Goal: Information Seeking & Learning: Understand process/instructions

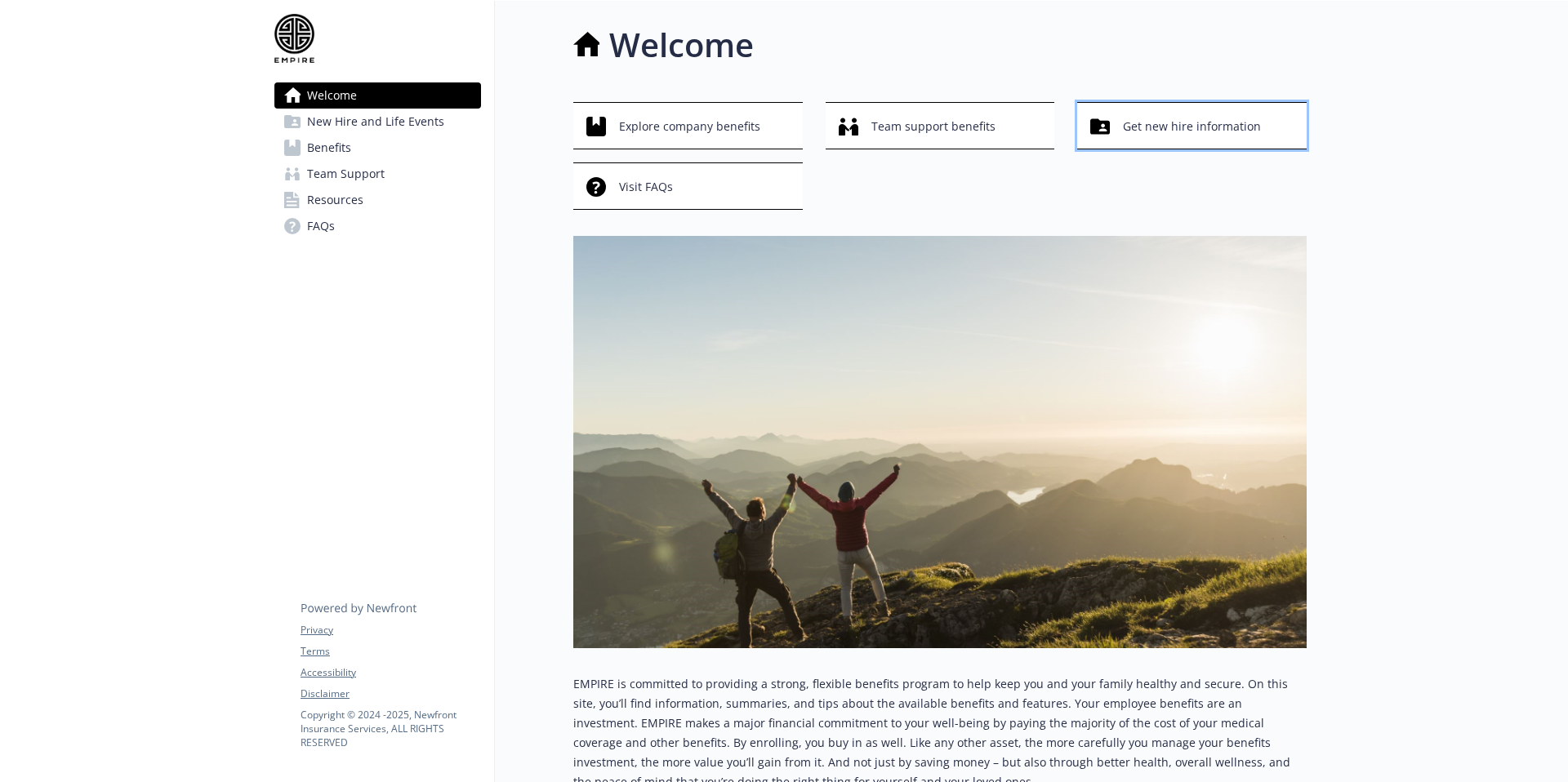
click at [1150, 120] on span "Get new hire information" at bounding box center [1192, 127] width 138 height 31
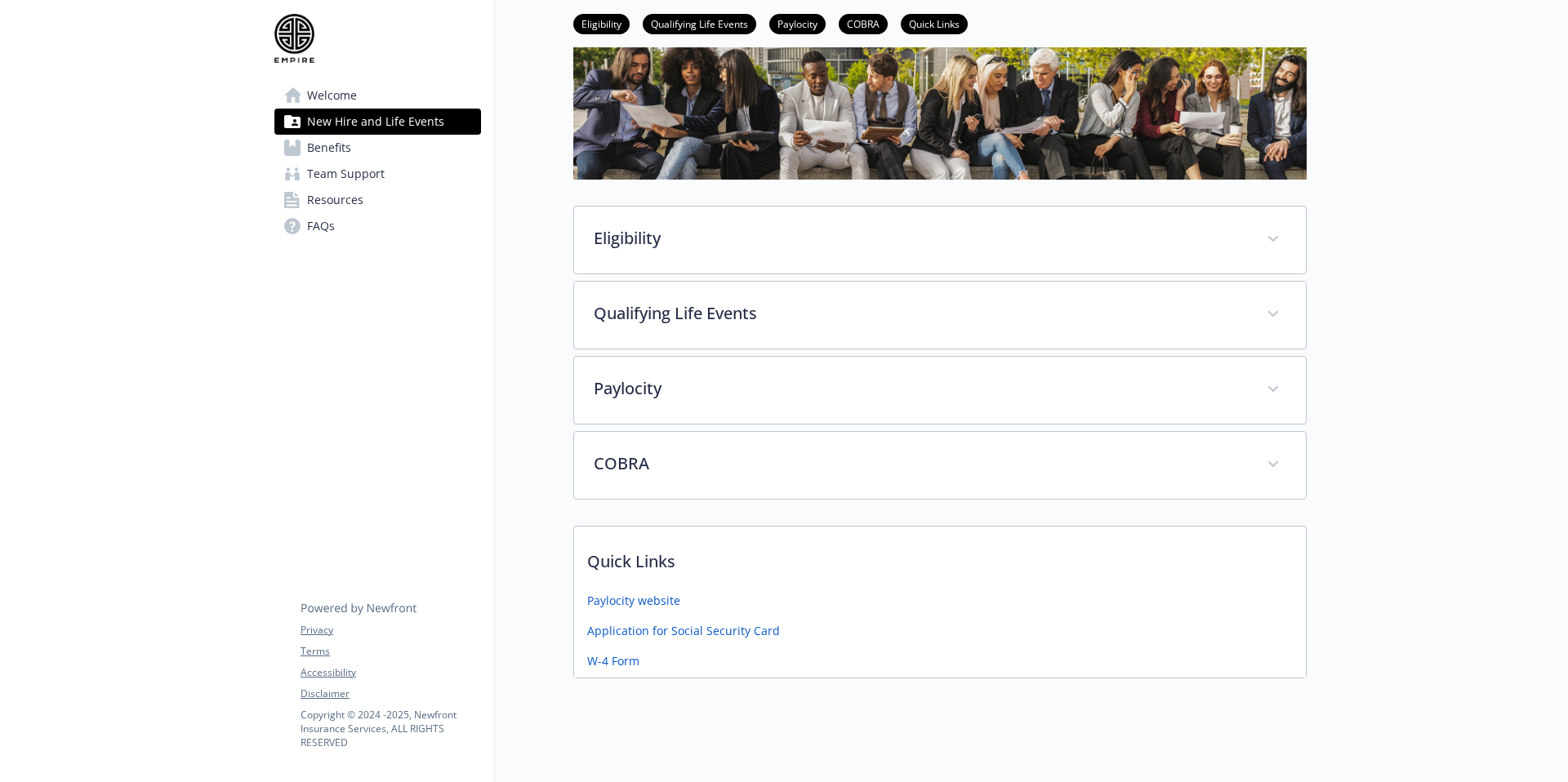
scroll to position [114, 0]
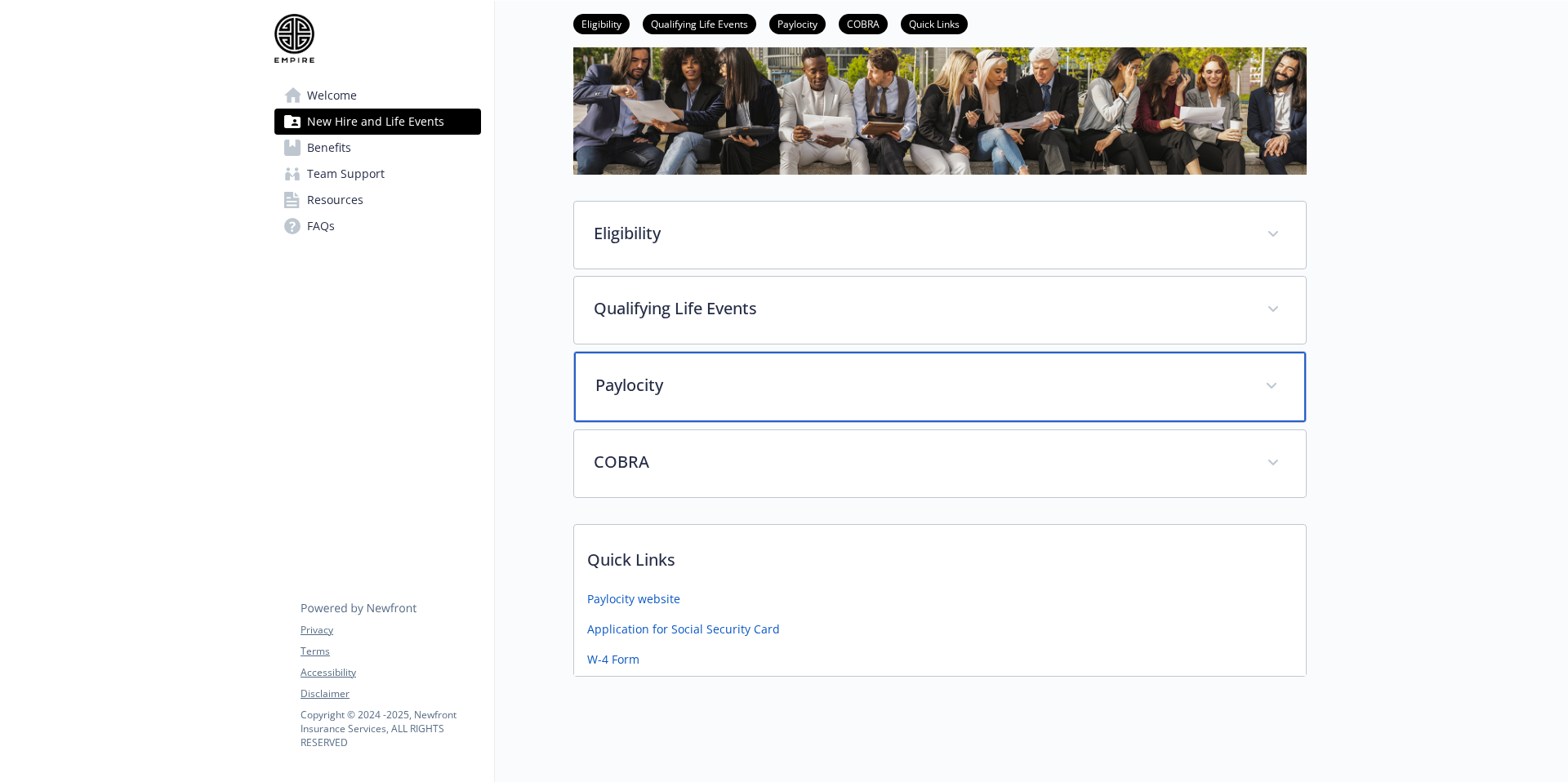
click at [624, 394] on p "Paylocity" at bounding box center [920, 385] width 650 height 24
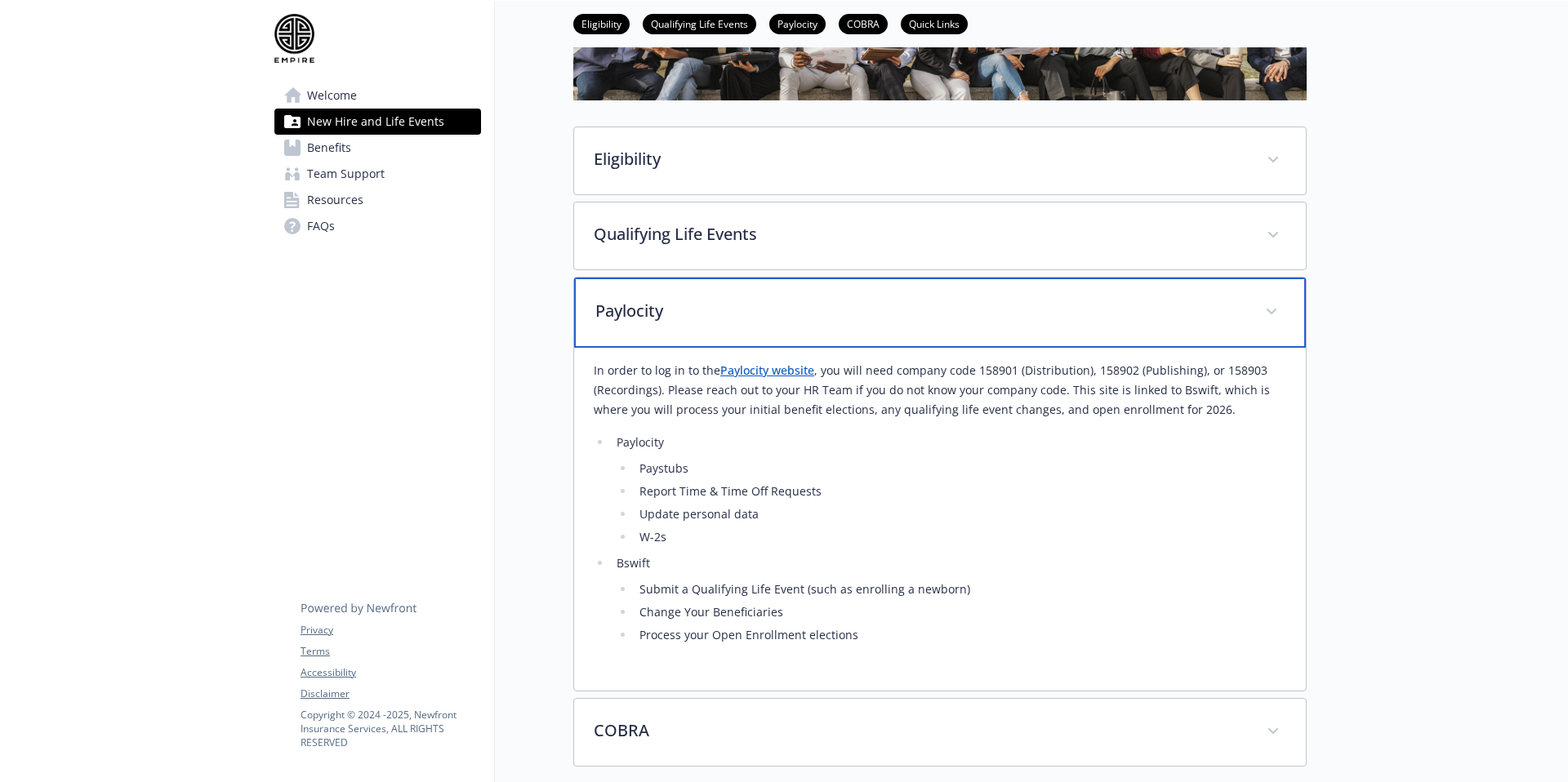
scroll to position [245, 0]
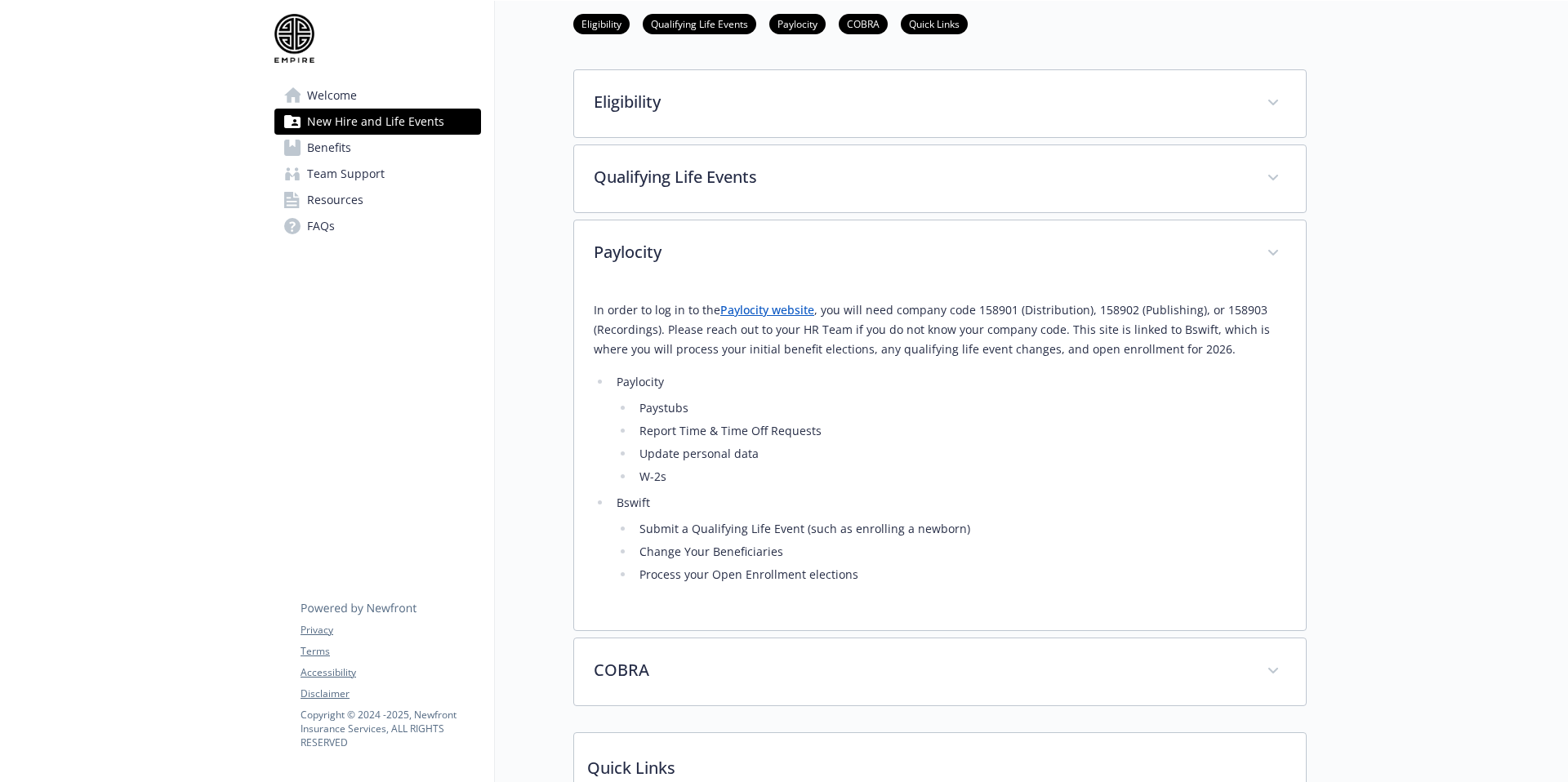
click at [755, 313] on link "Paylocity website" at bounding box center [767, 310] width 94 height 15
drag, startPoint x: 1012, startPoint y: 310, endPoint x: 973, endPoint y: 316, distance: 39.5
click at [974, 316] on p "In order to log in to the Paylocity website , you will need company code 158901…" at bounding box center [940, 330] width 692 height 59
copy p "158901"
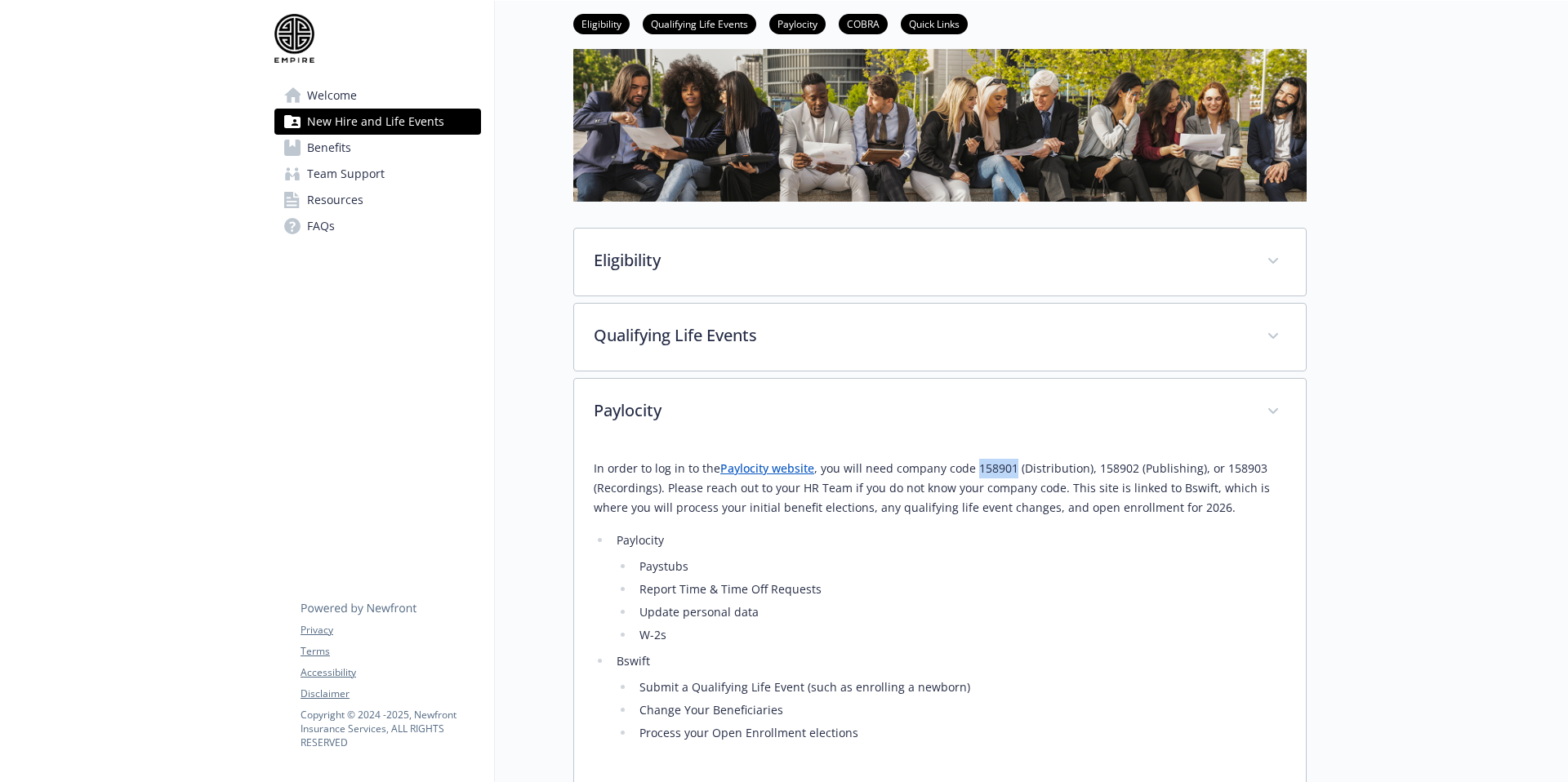
scroll to position [0, 0]
